Goal: Navigation & Orientation: Find specific page/section

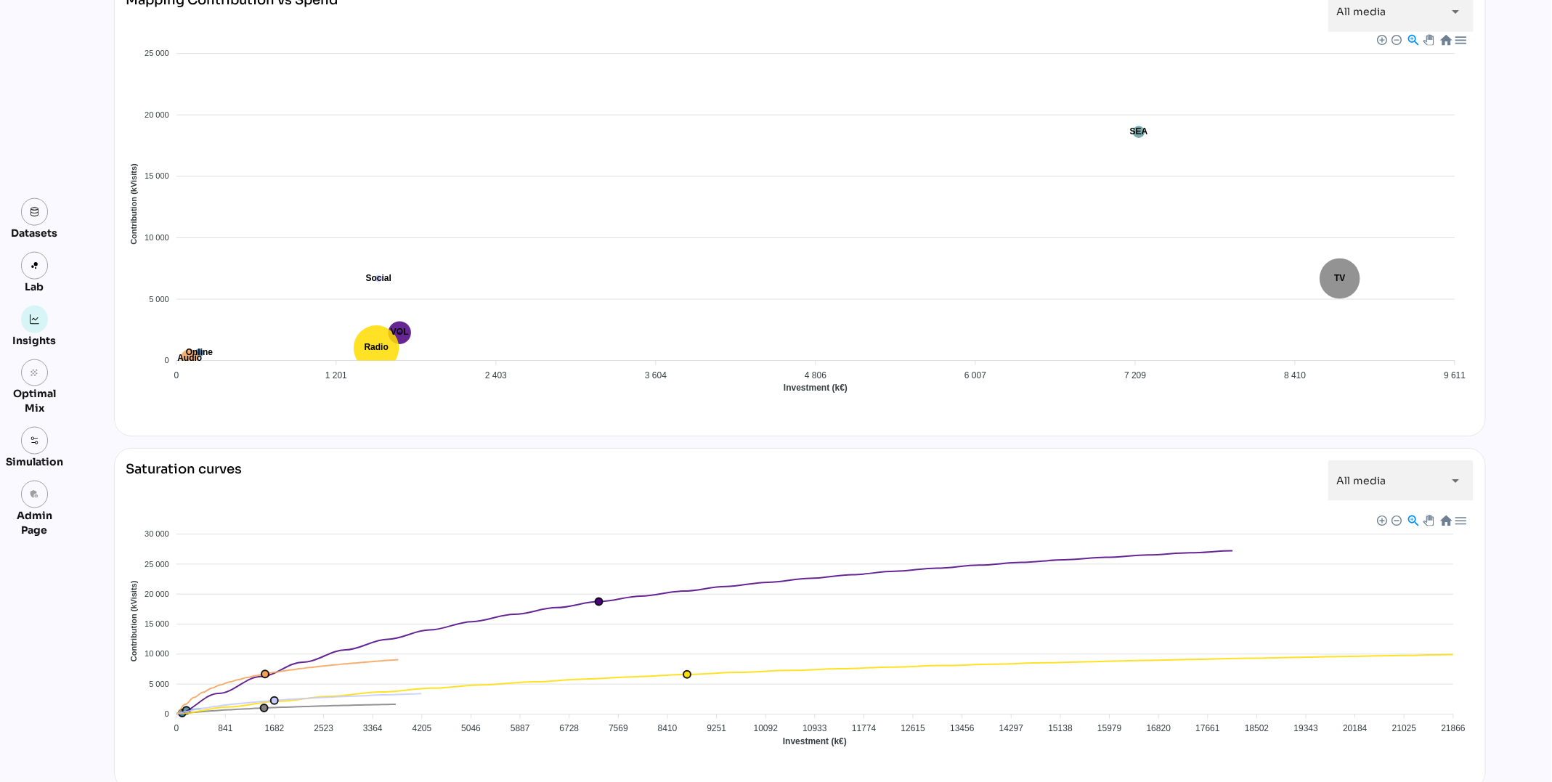
scroll to position [959, 0]
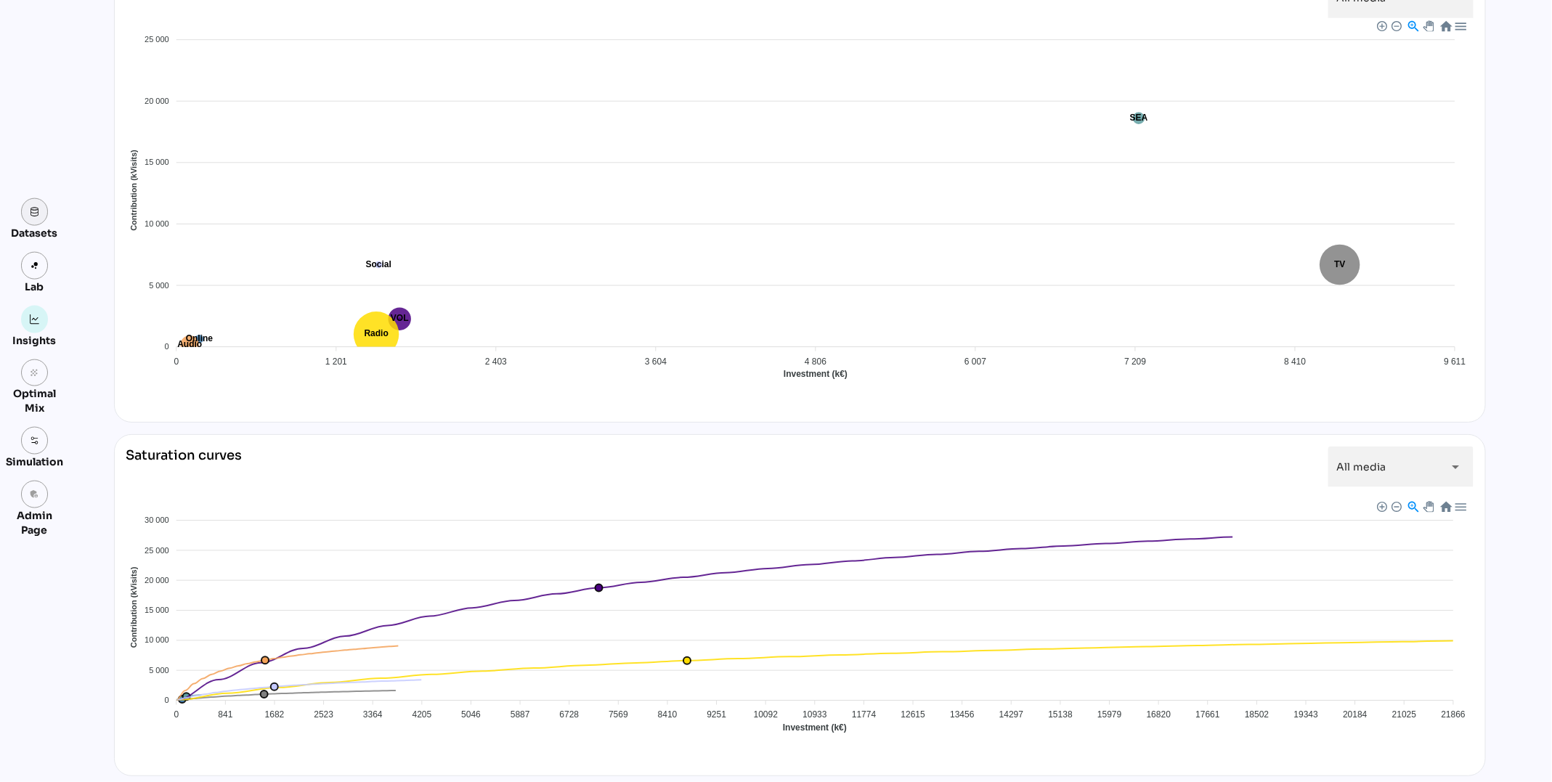
click at [36, 216] on img at bounding box center [35, 212] width 10 height 10
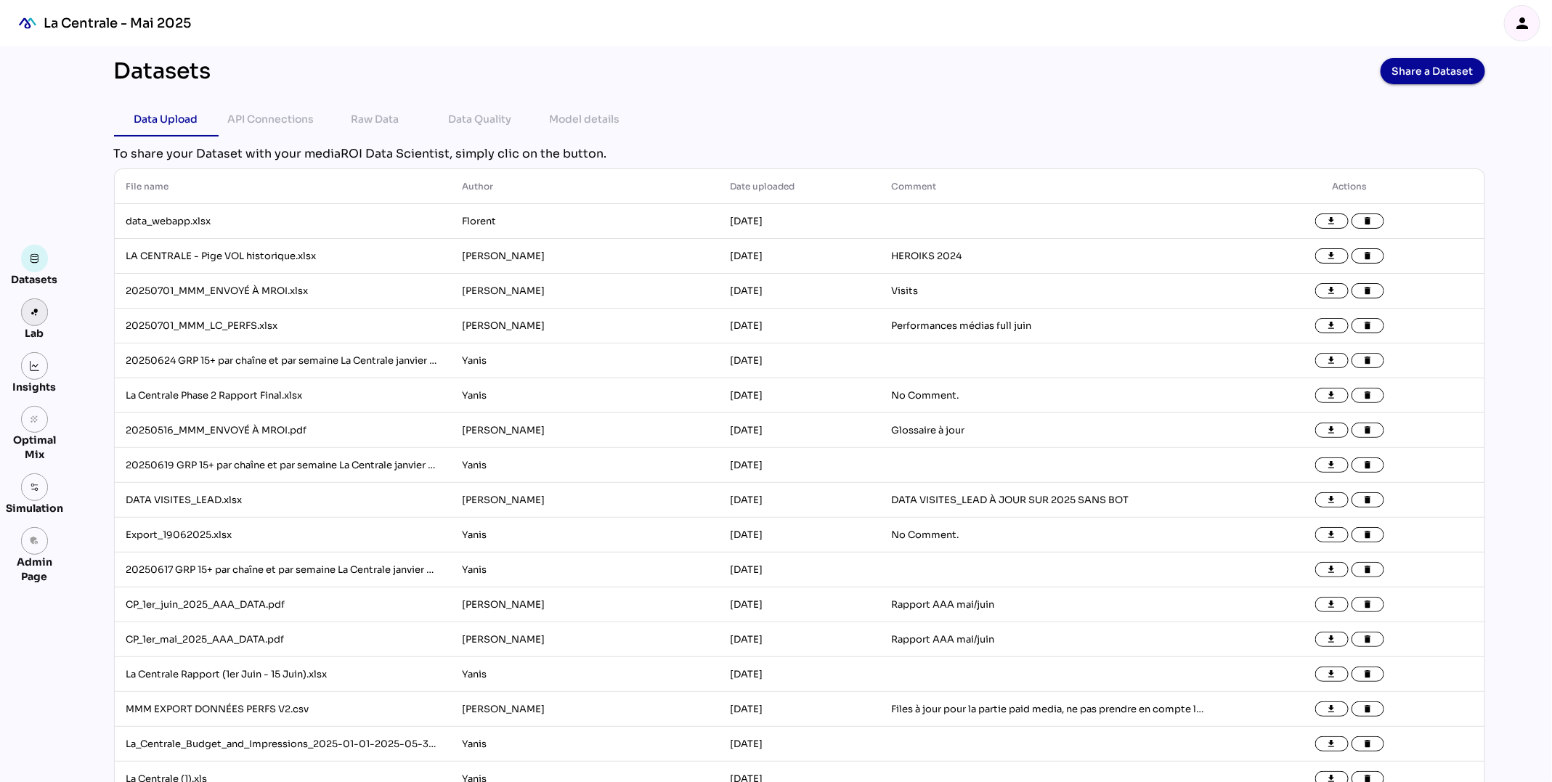
click at [36, 303] on link at bounding box center [35, 313] width 28 height 28
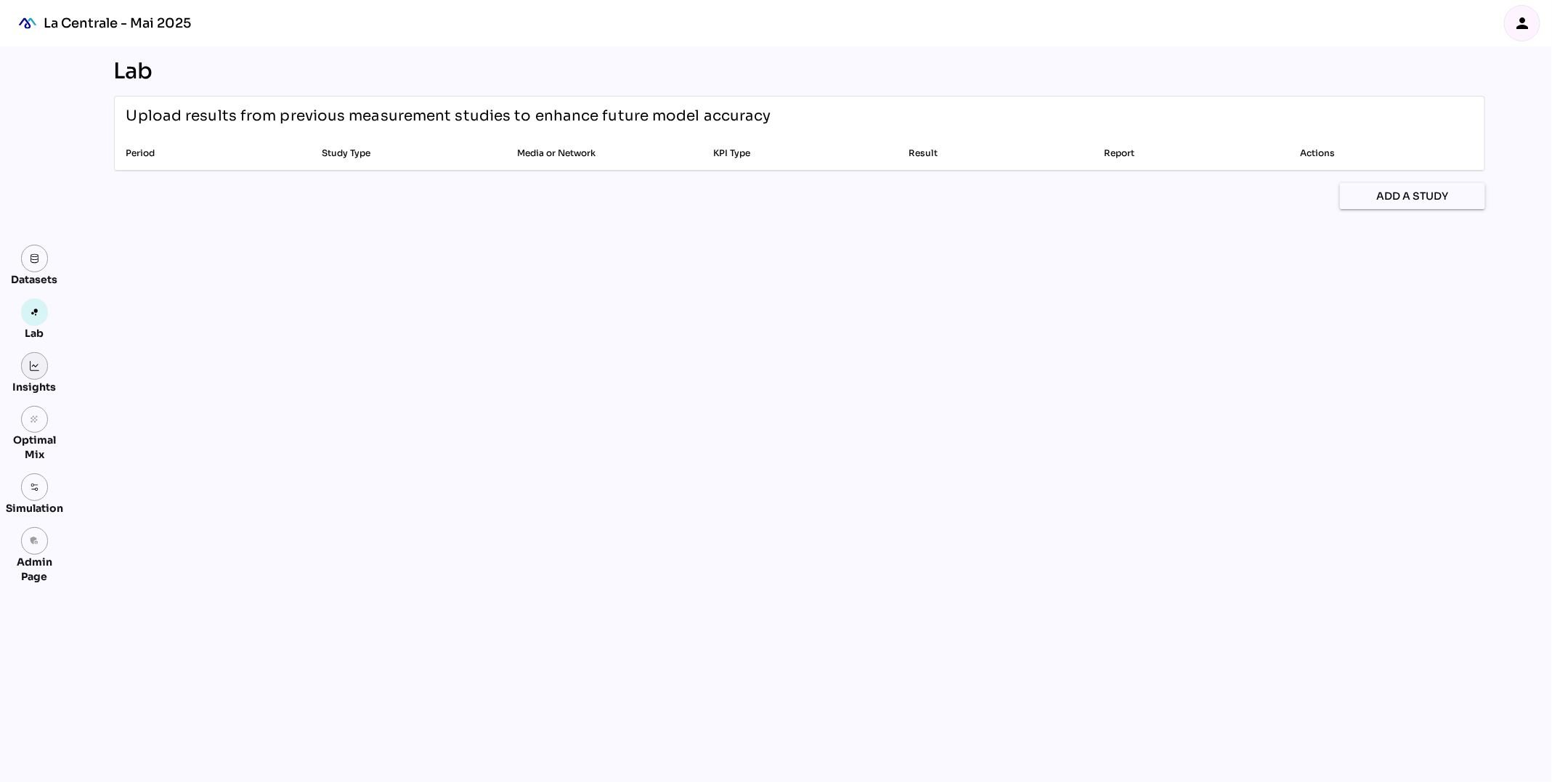
click at [37, 370] on img at bounding box center [35, 366] width 10 height 10
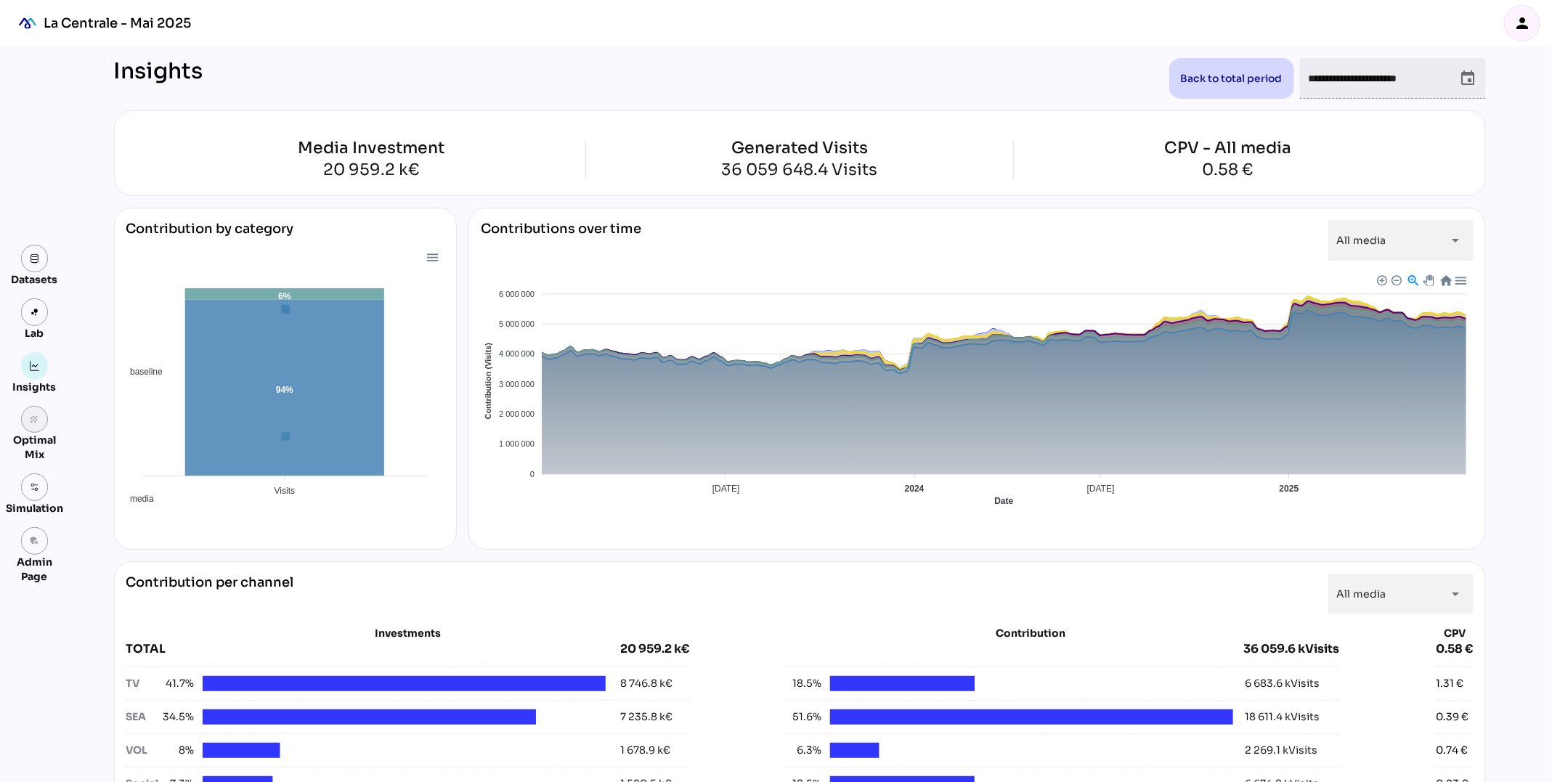
click at [36, 429] on link "grain" at bounding box center [35, 420] width 28 height 28
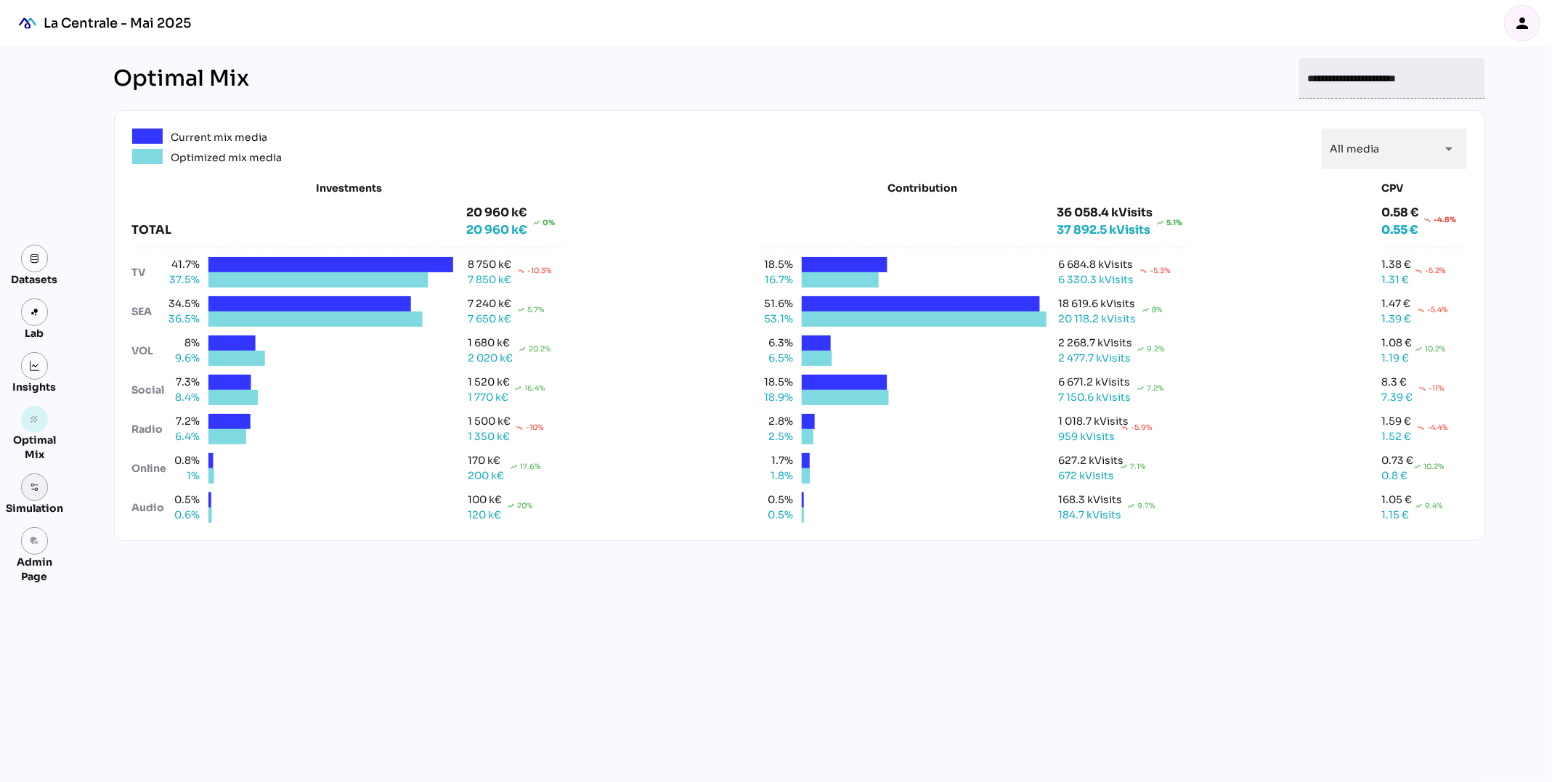
click at [35, 486] on img at bounding box center [35, 487] width 10 height 10
